Goal: Find specific page/section: Find specific page/section

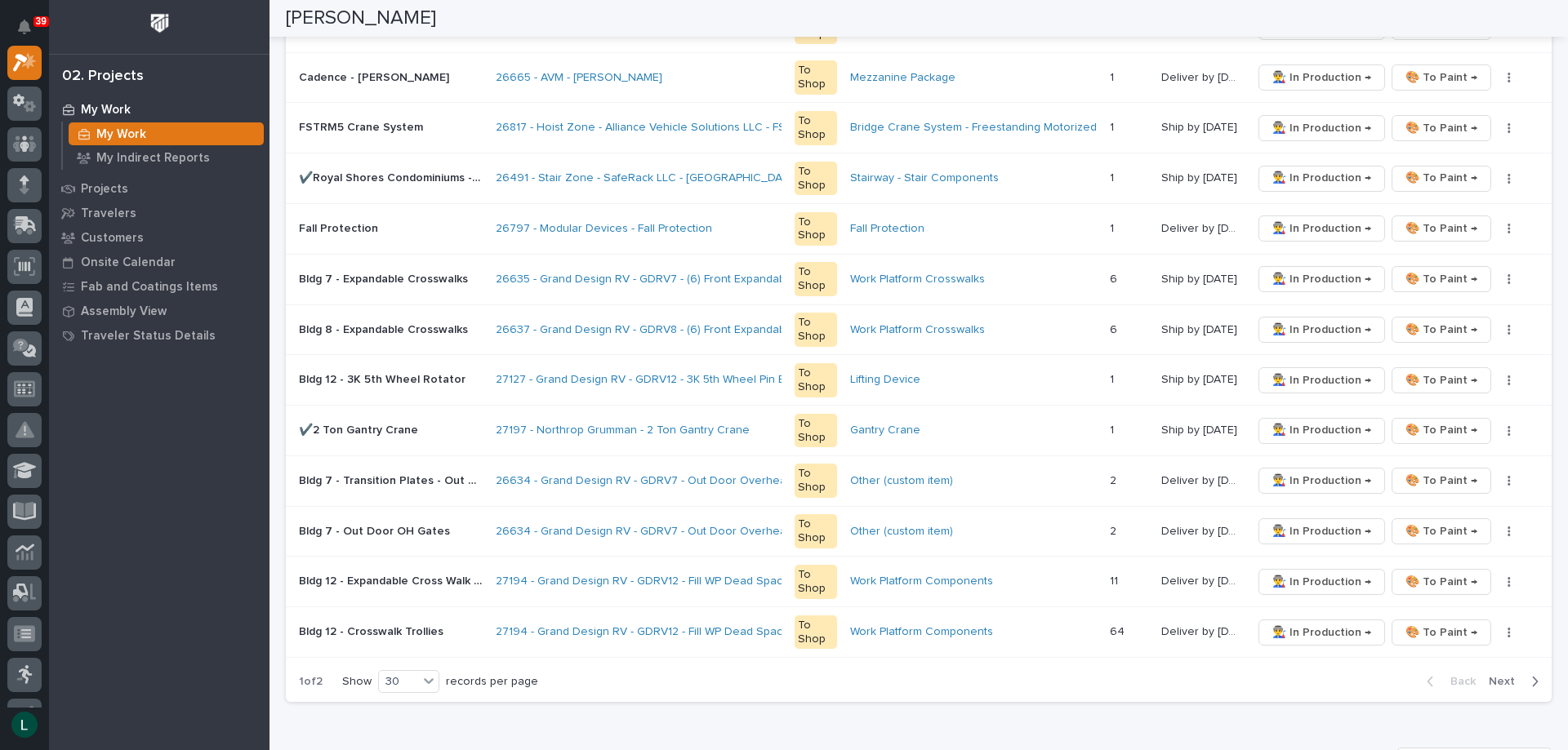
scroll to position [1307, 0]
click at [1531, 677] on icon "button" at bounding box center [1535, 681] width 7 height 15
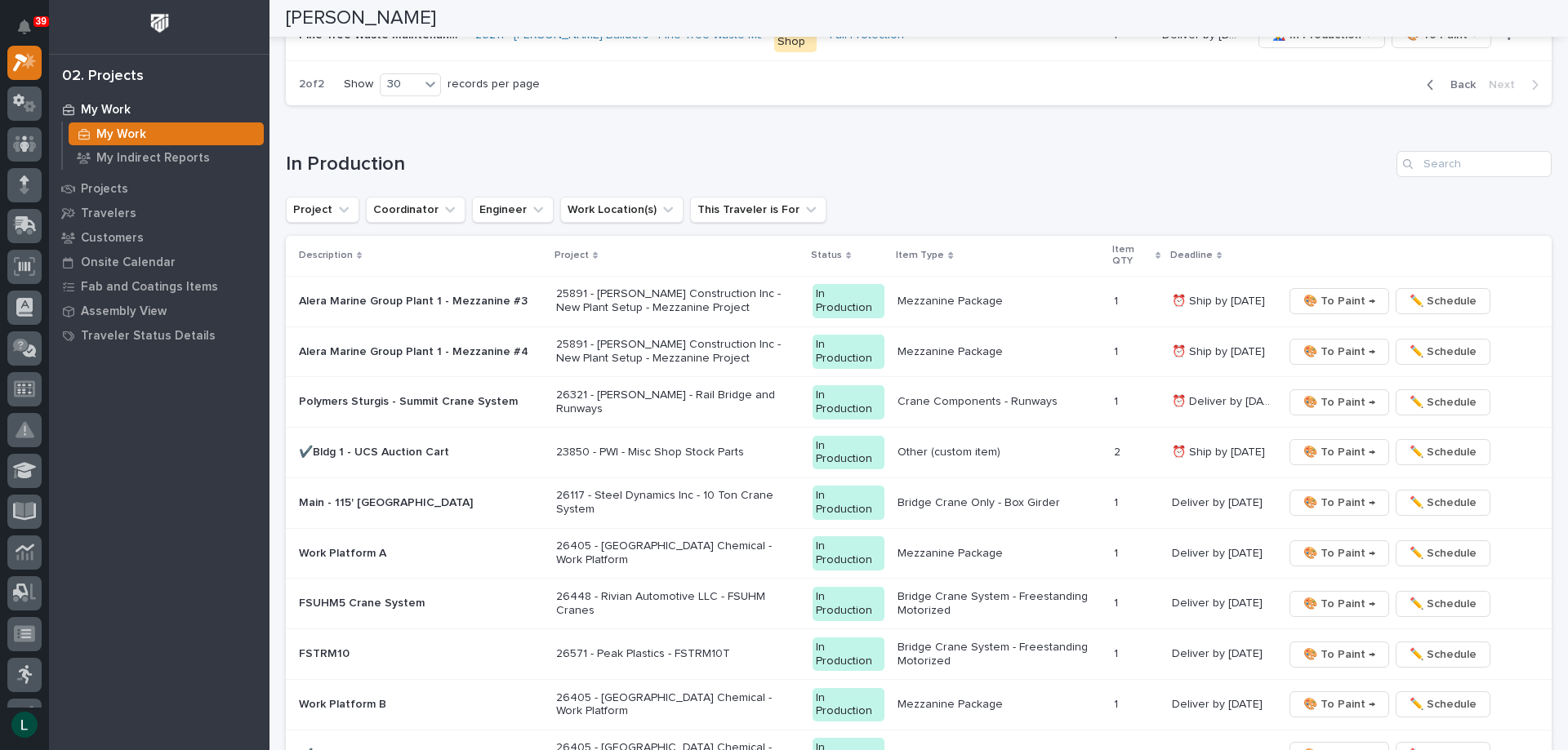
scroll to position [1469, 0]
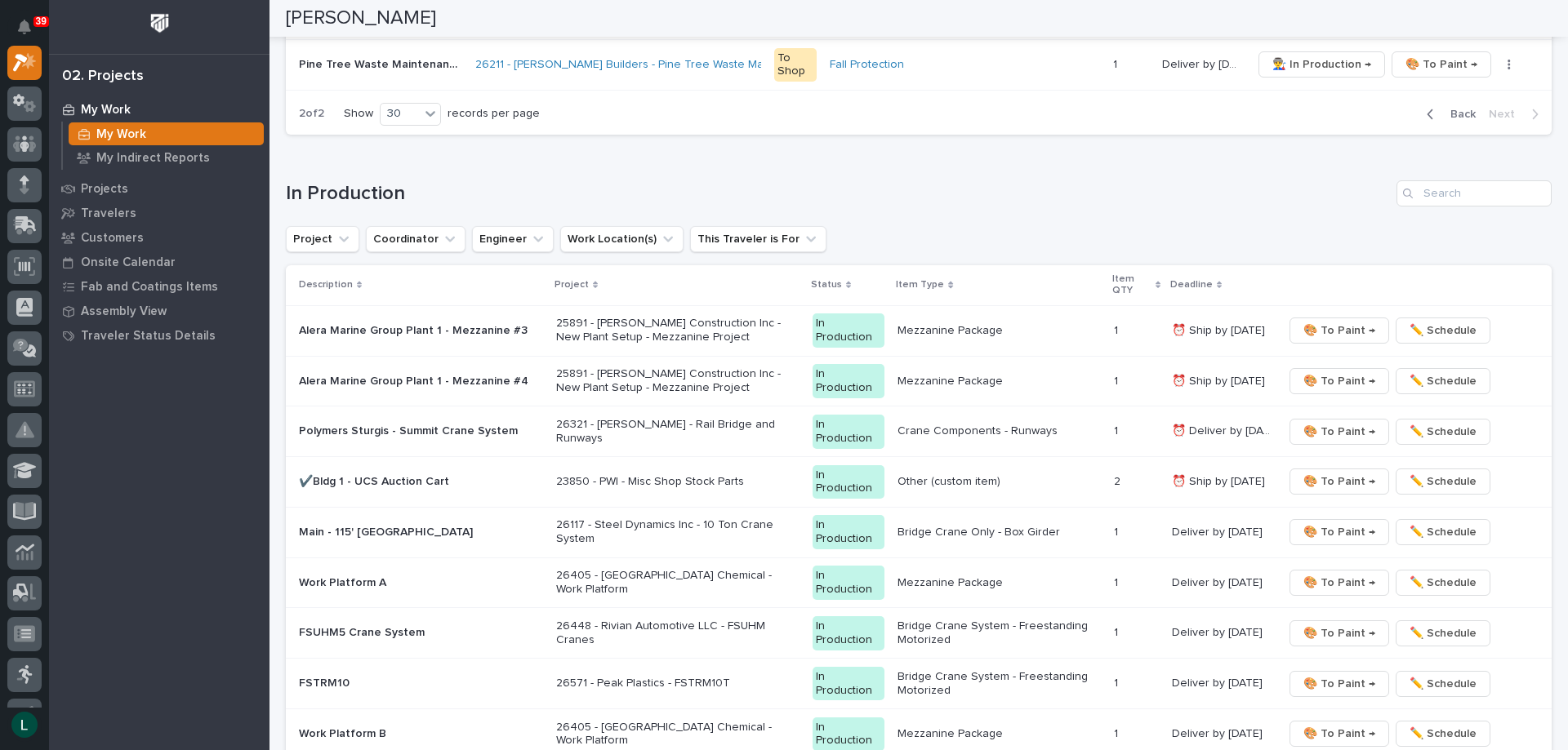
click at [448, 426] on p "Polymers Sturgis - Summit Crane System" at bounding box center [420, 431] width 244 height 14
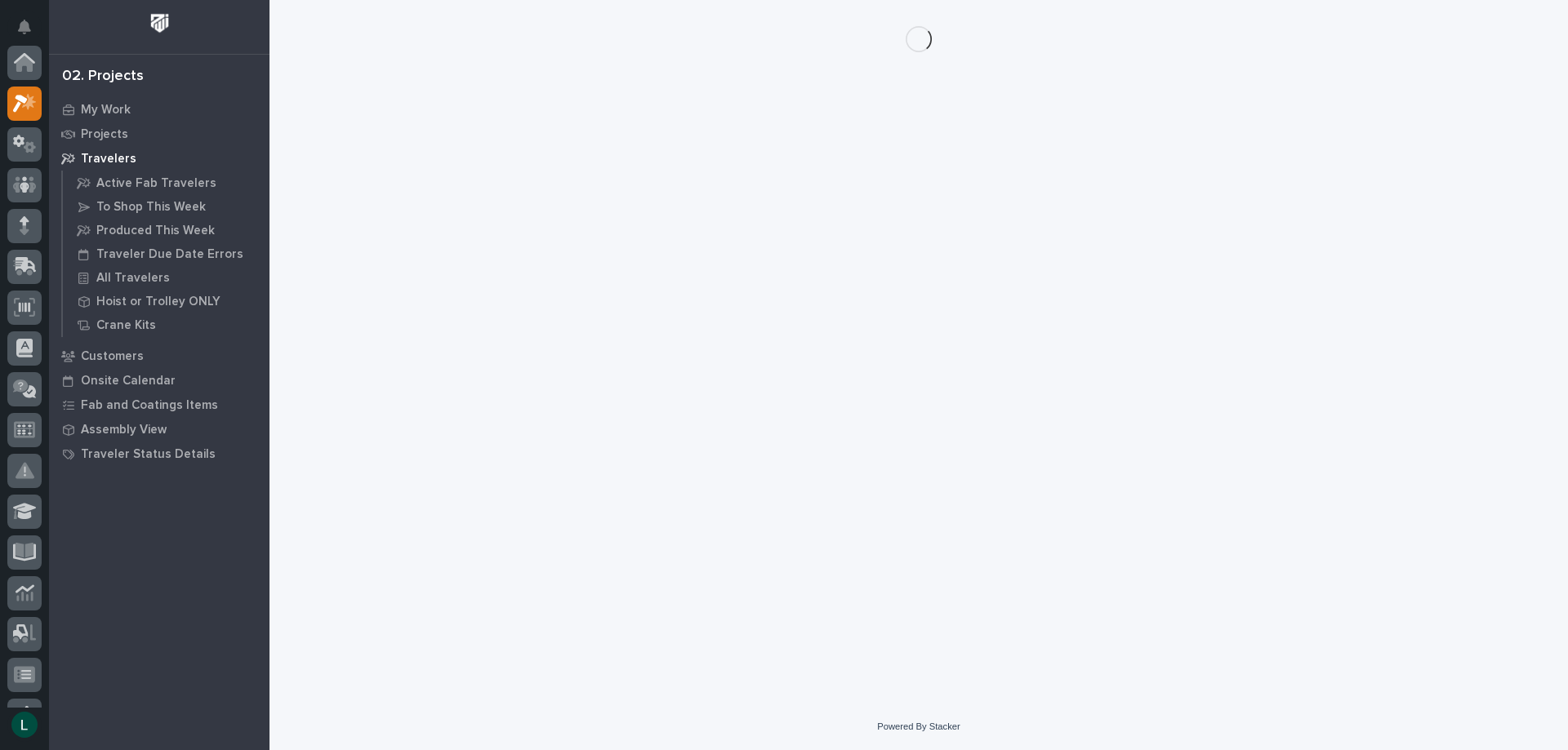
scroll to position [41, 0]
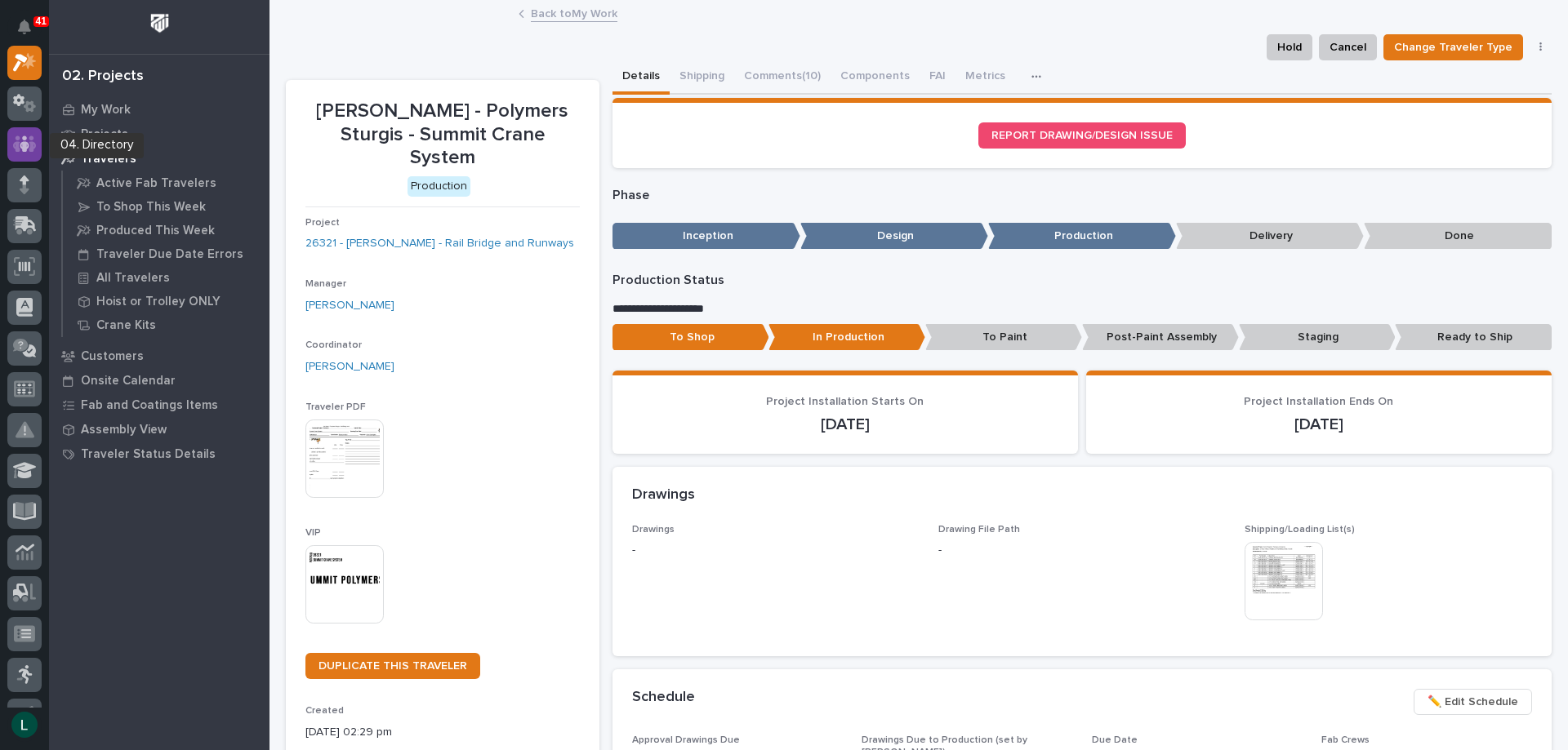
click at [21, 140] on icon at bounding box center [25, 144] width 24 height 18
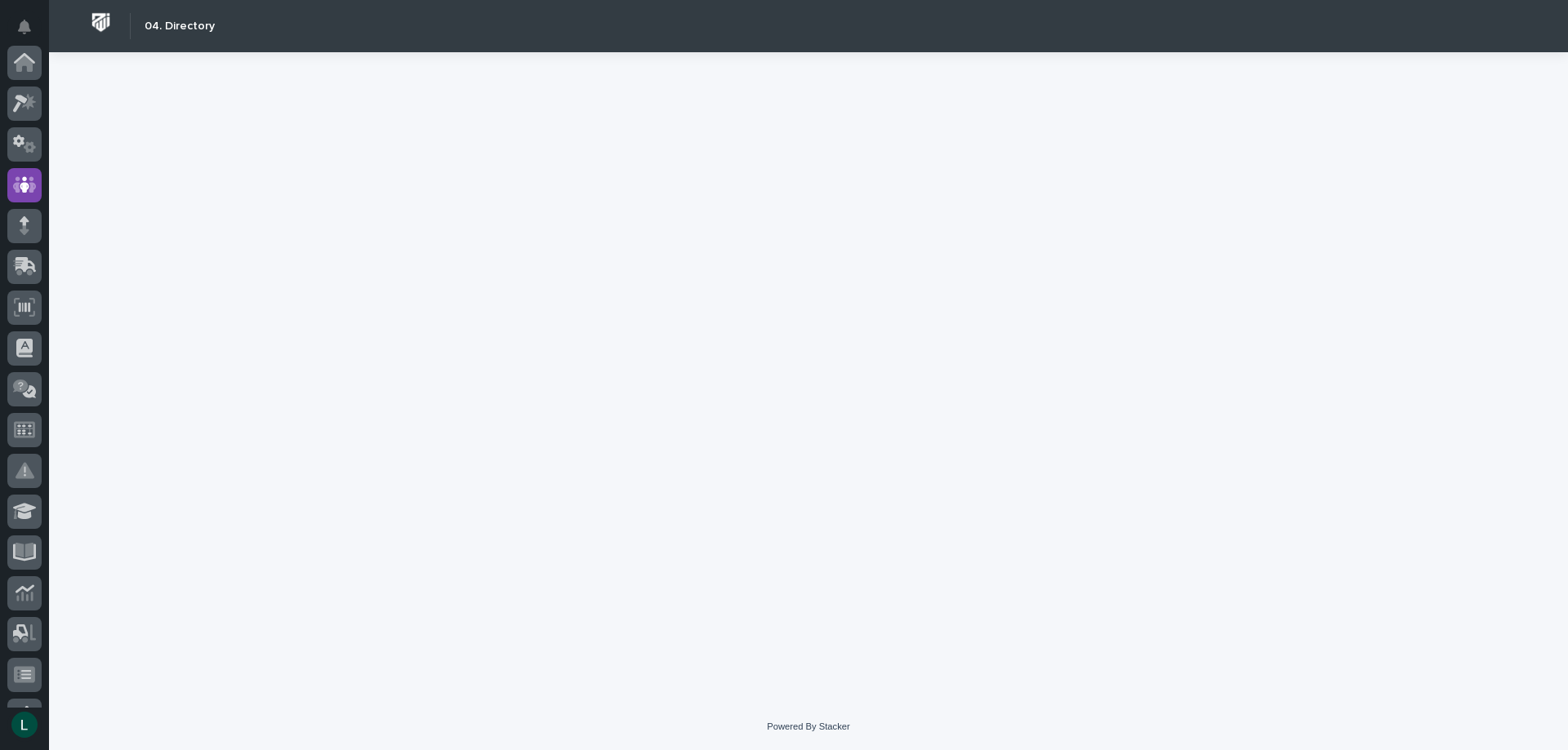
scroll to position [123, 0]
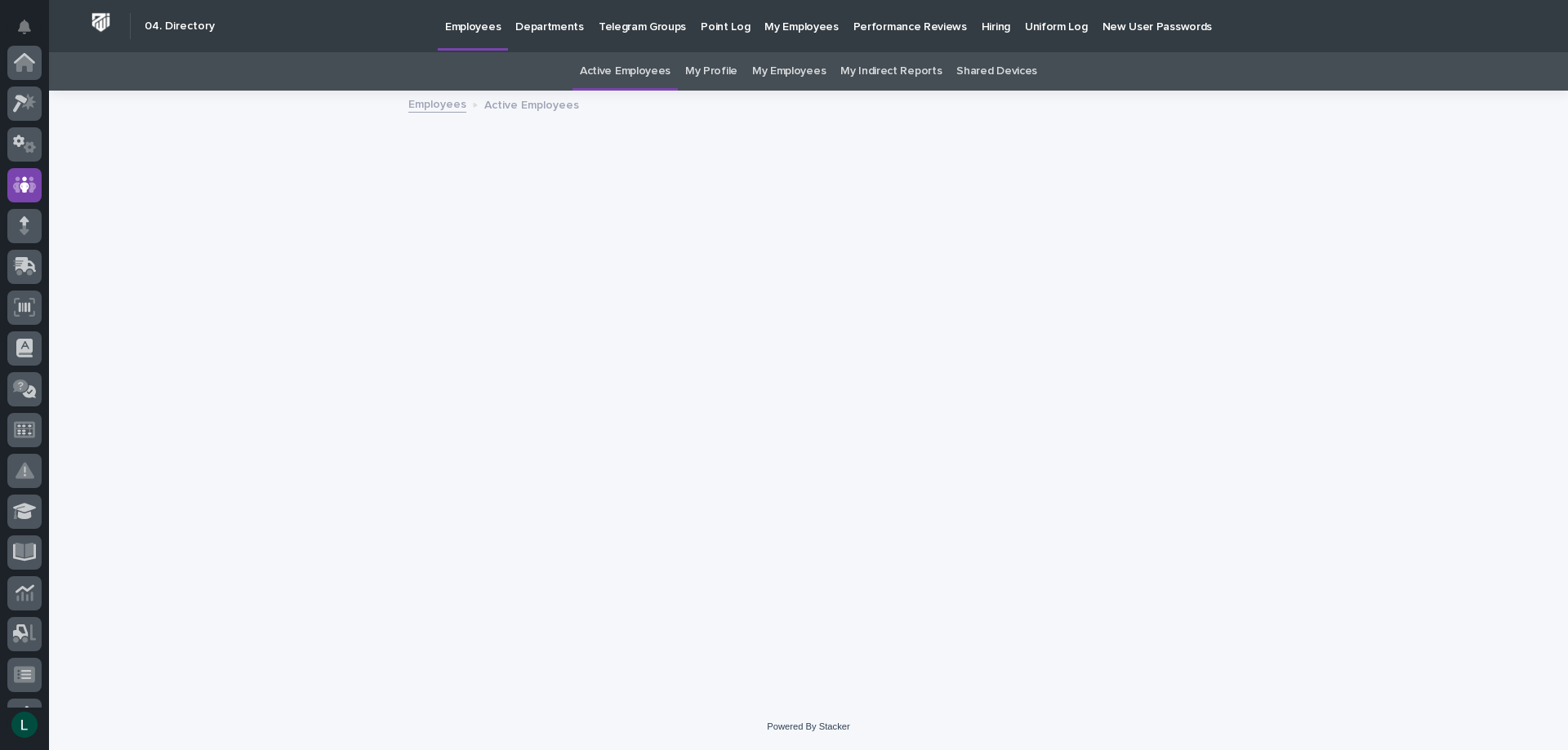
scroll to position [123, 0]
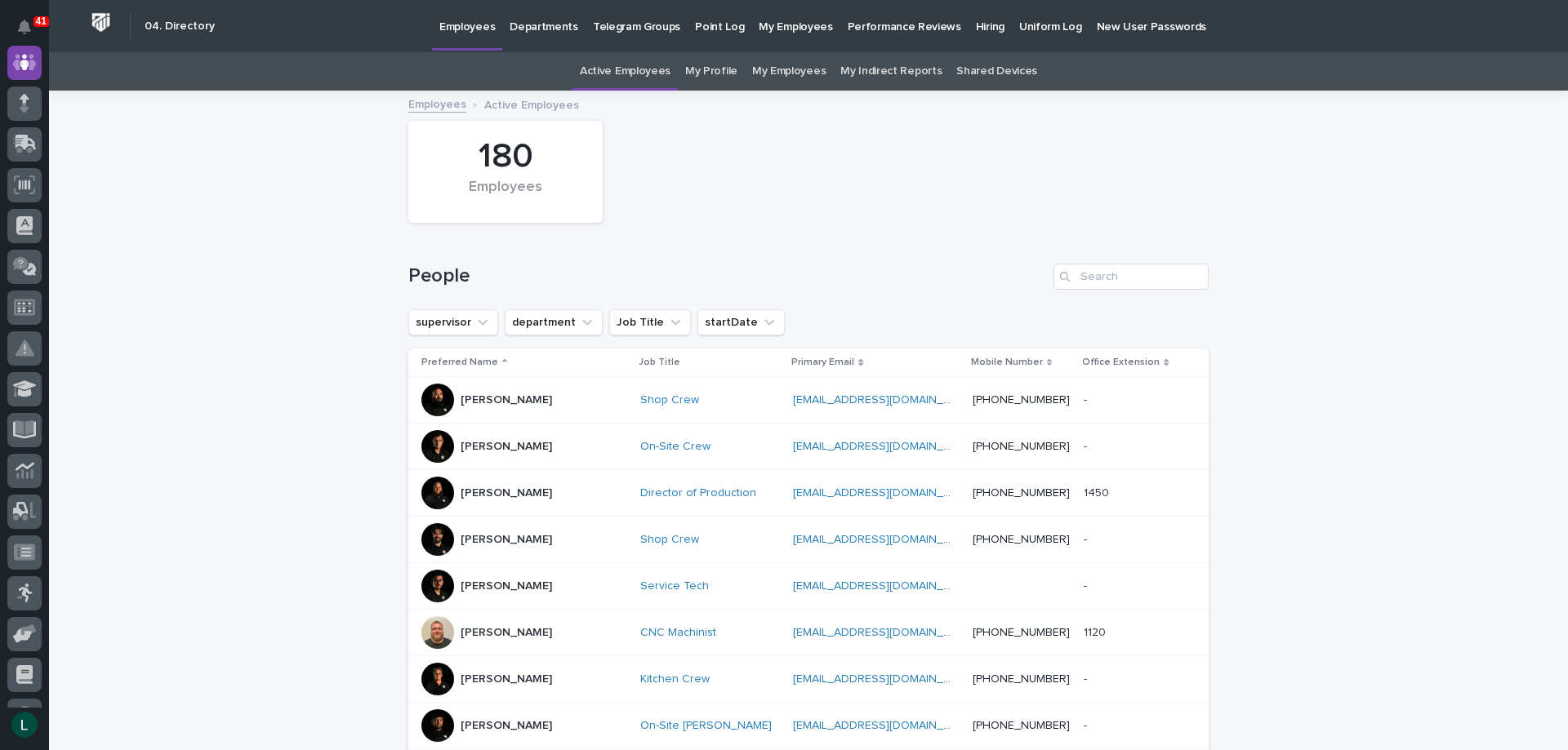
click at [543, 26] on p "Departments" at bounding box center [544, 17] width 68 height 34
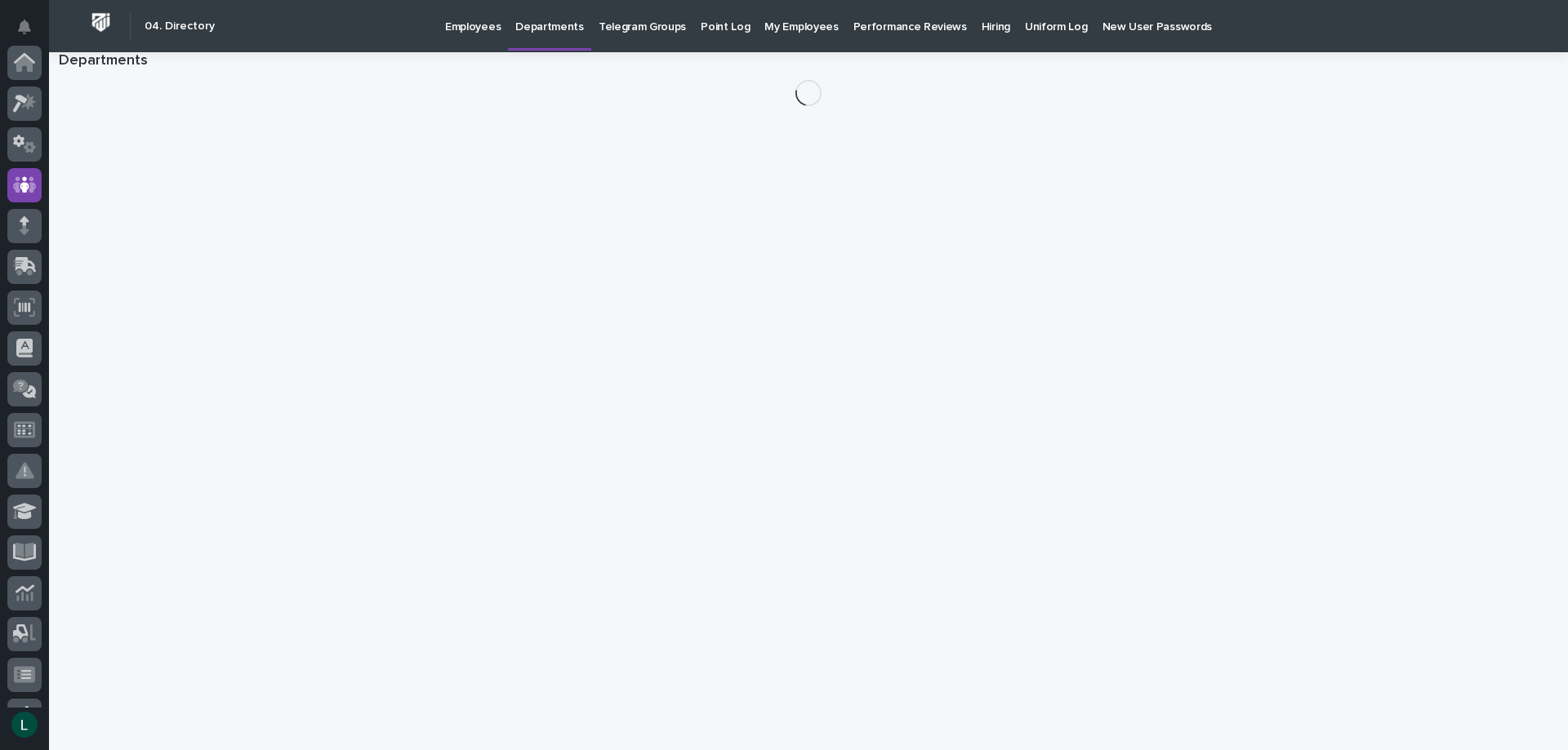
scroll to position [123, 0]
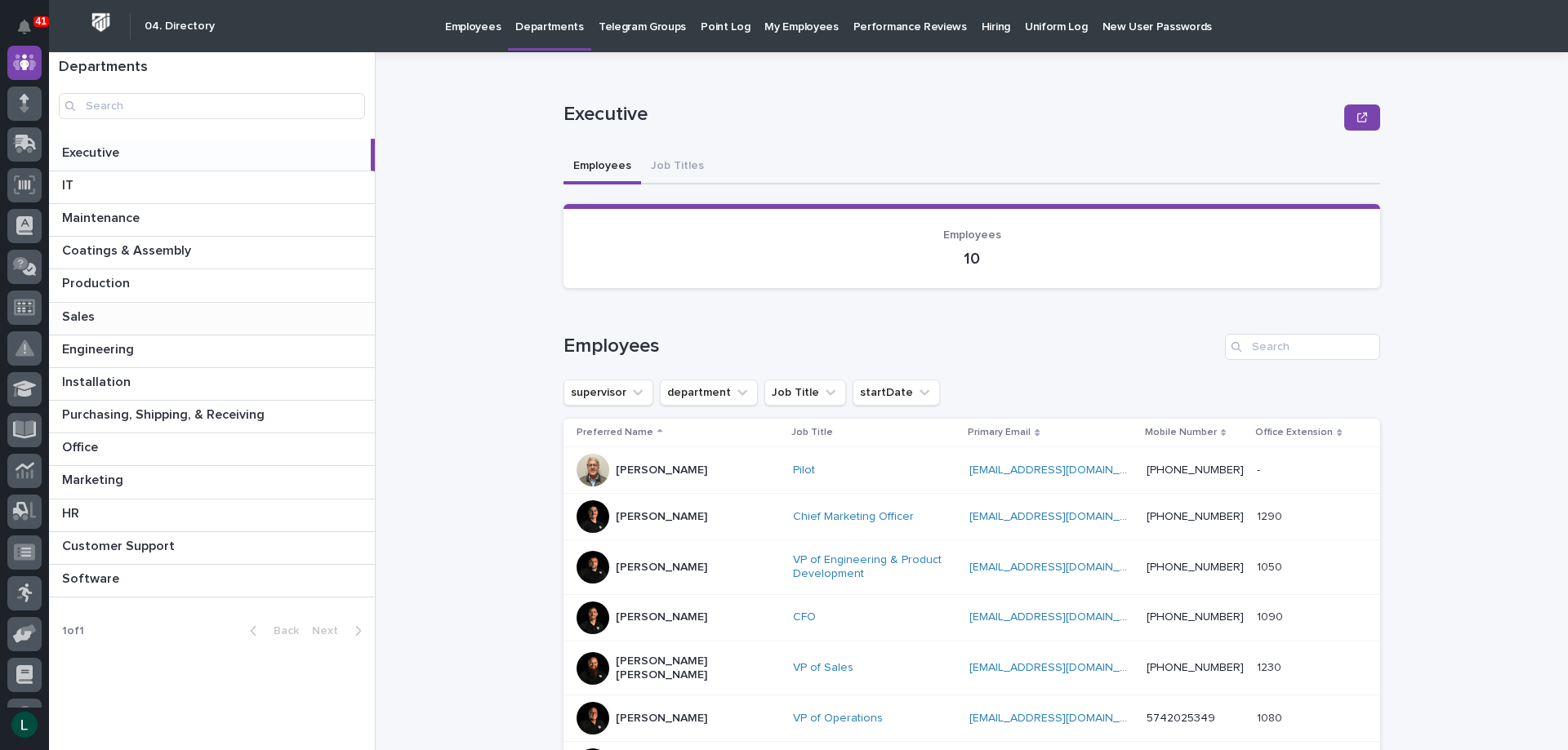
click at [214, 316] on p at bounding box center [215, 318] width 306 height 16
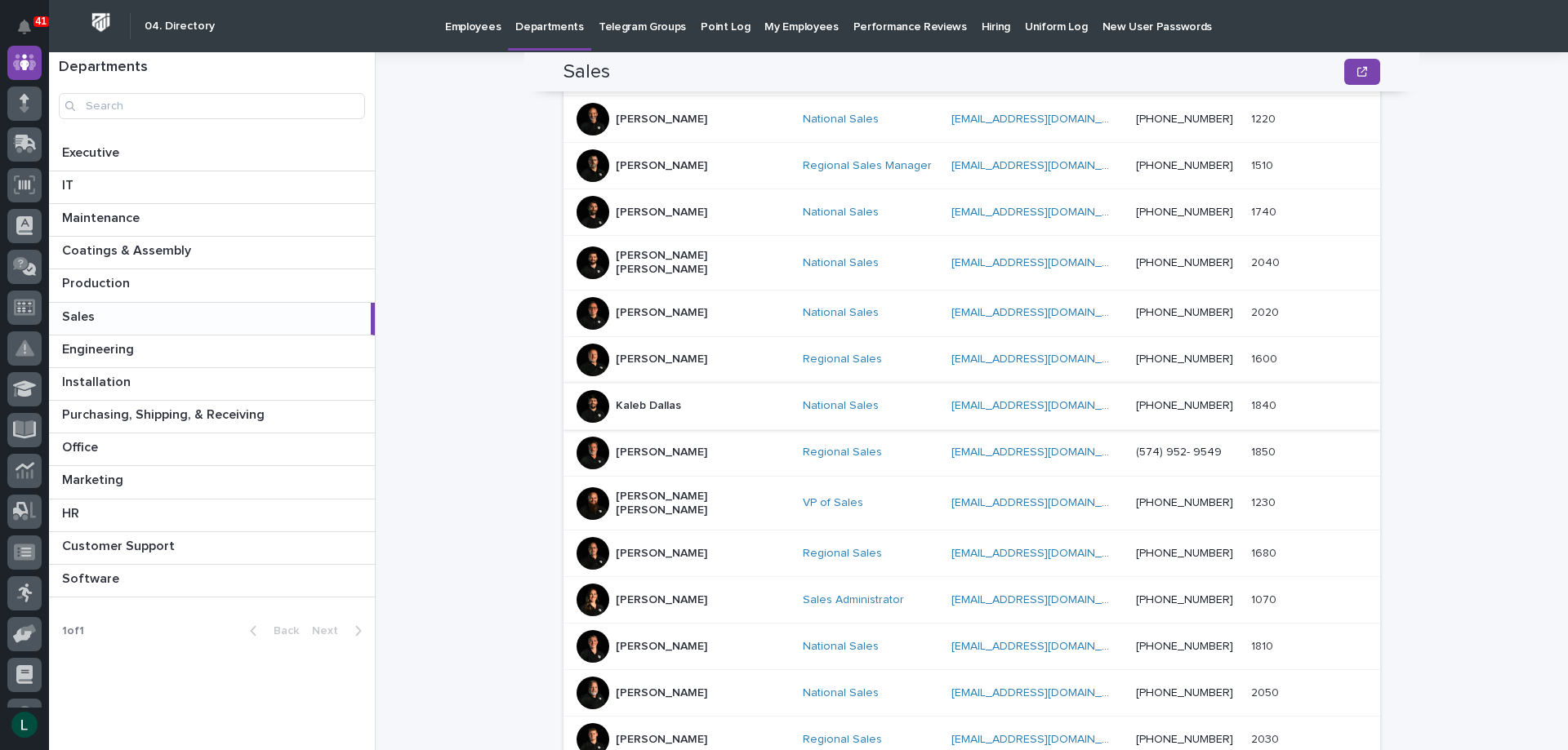
scroll to position [408, 0]
